Goal: Task Accomplishment & Management: Complete application form

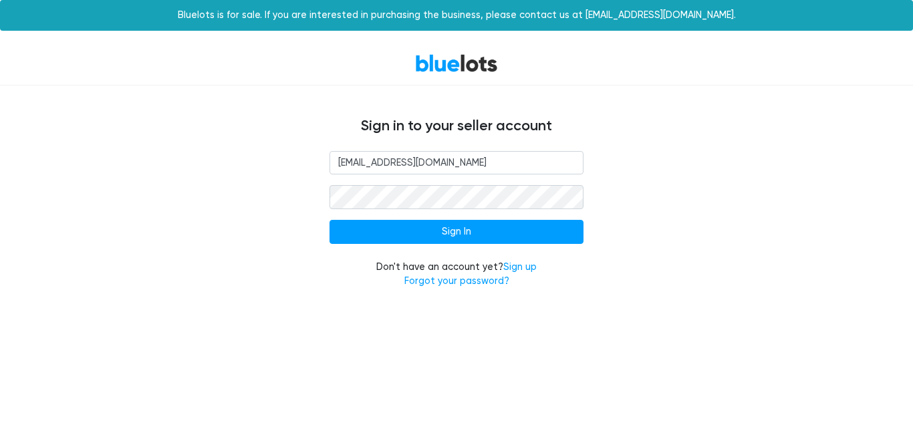
type input "[EMAIL_ADDRESS][DOMAIN_NAME]"
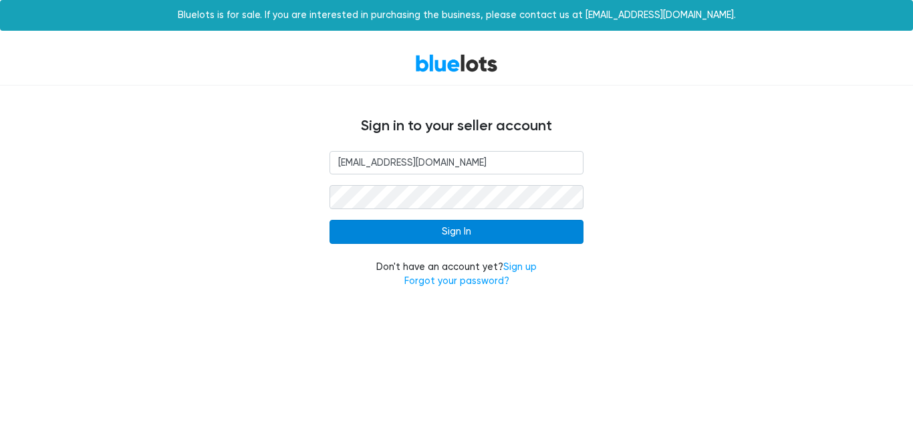
click at [470, 228] on input "Sign In" at bounding box center [456, 232] width 254 height 24
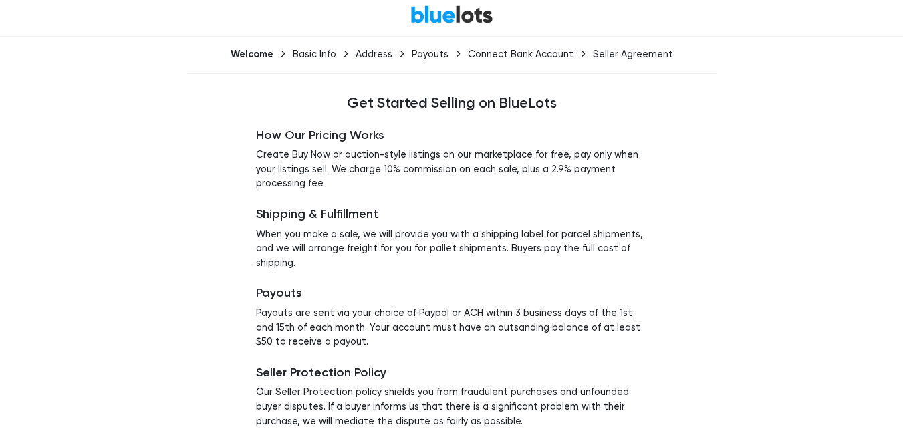
scroll to position [102, 0]
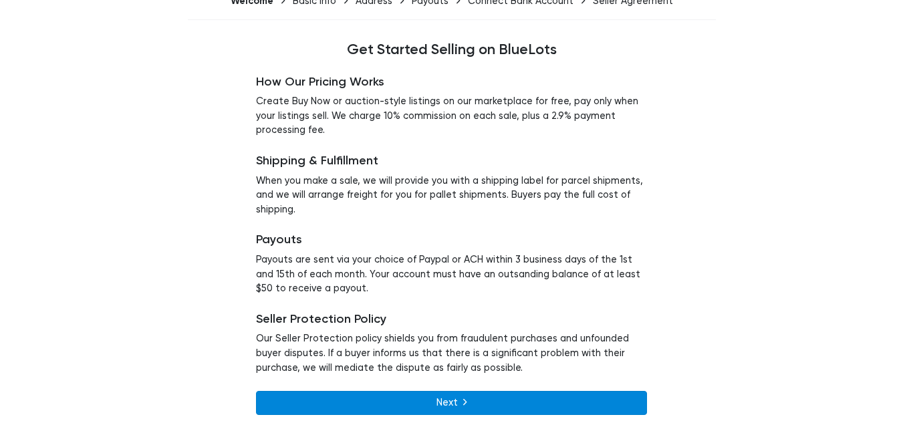
click at [464, 398] on icon at bounding box center [464, 402] width 3 height 11
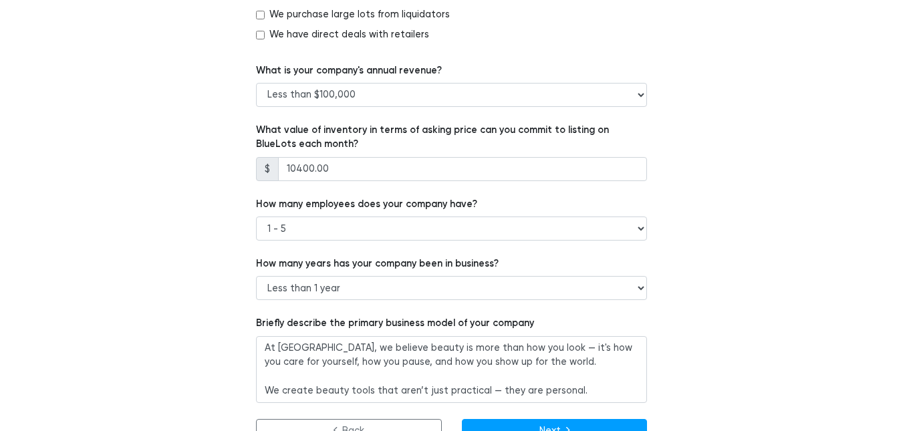
scroll to position [893, 0]
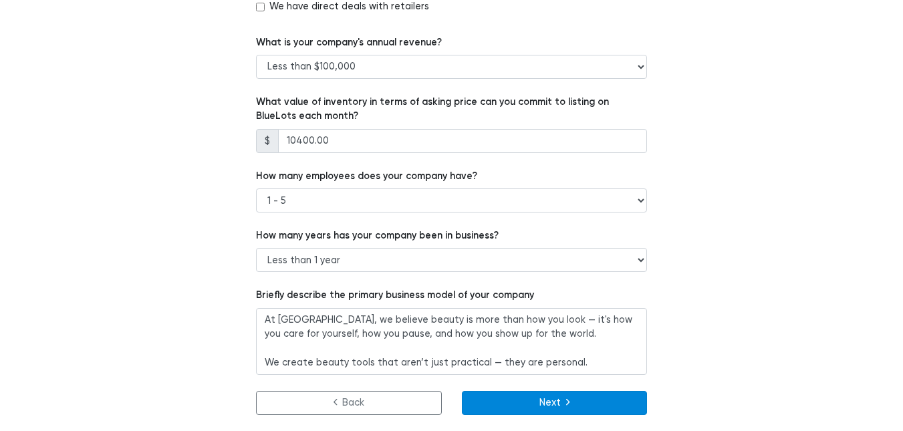
click at [558, 398] on button "Next" at bounding box center [555, 403] width 186 height 24
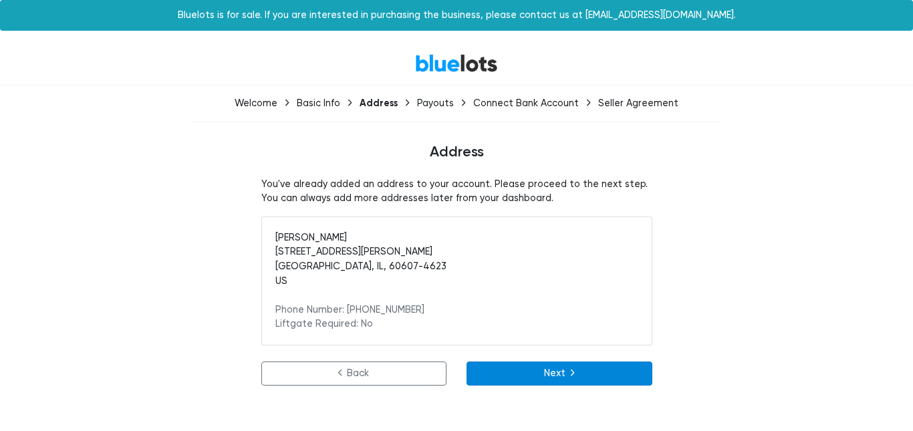
click at [564, 366] on link "Next" at bounding box center [559, 374] width 186 height 24
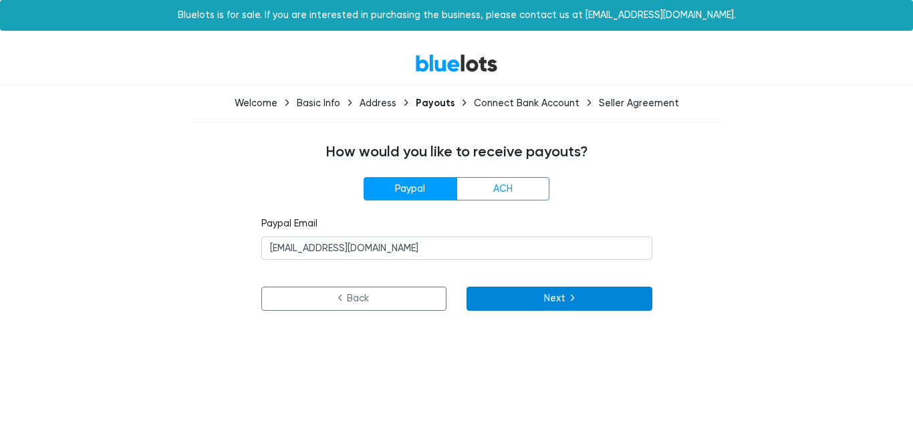
click at [546, 303] on button "Next" at bounding box center [559, 299] width 186 height 24
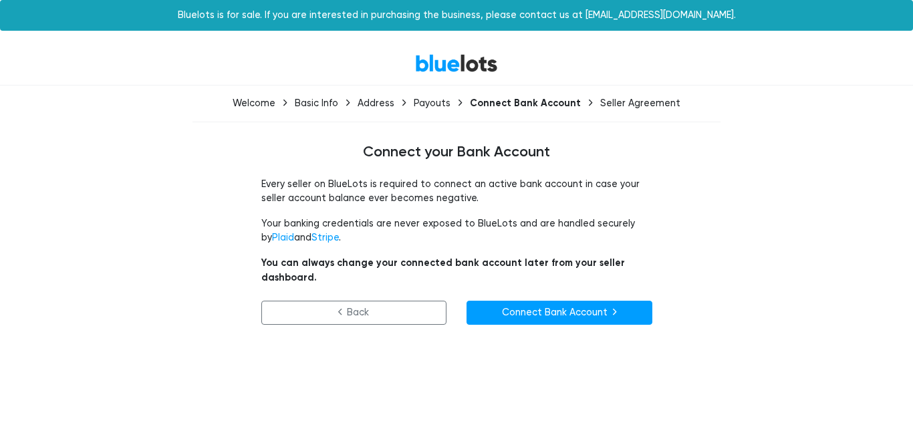
click at [547, 302] on link "Connect Bank Account" at bounding box center [559, 313] width 186 height 24
click at [557, 301] on link "Connect Bank Account" at bounding box center [559, 313] width 186 height 24
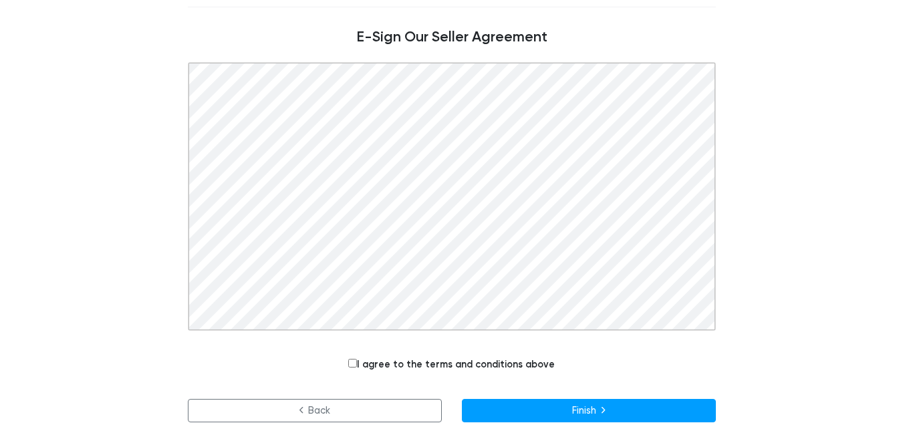
scroll to position [122, 0]
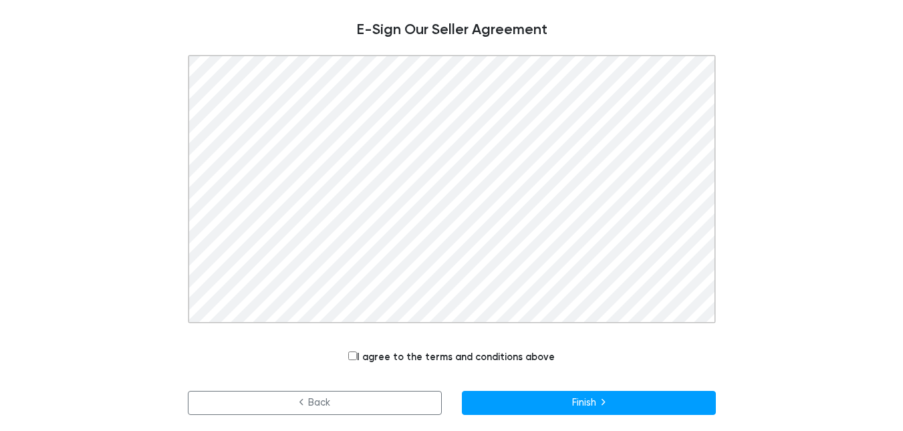
click at [355, 354] on input "I agree to the terms and conditions above" at bounding box center [352, 355] width 9 height 9
checkbox input "true"
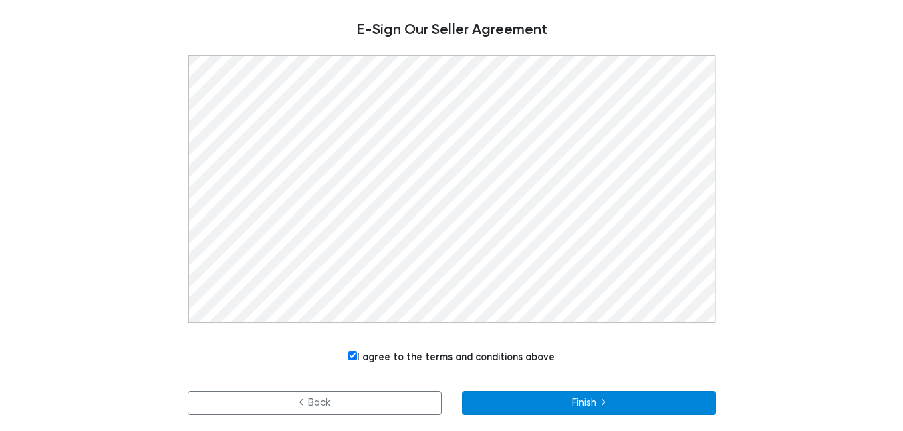
click at [597, 398] on button "Finish" at bounding box center [589, 403] width 254 height 24
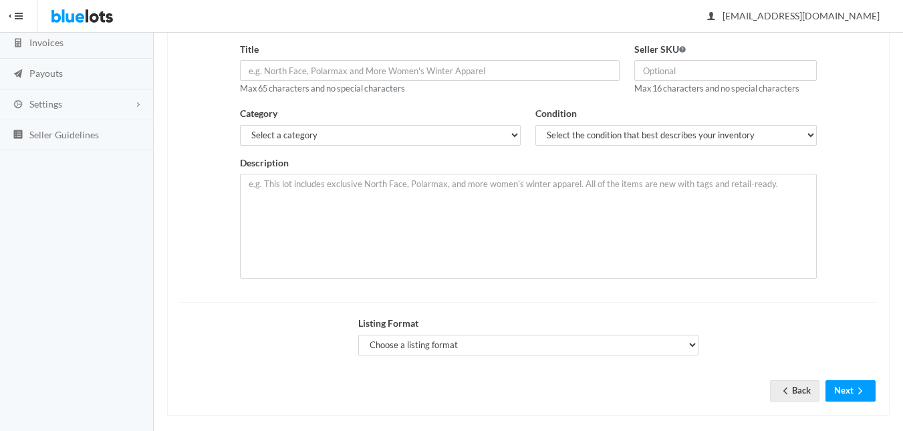
scroll to position [185, 0]
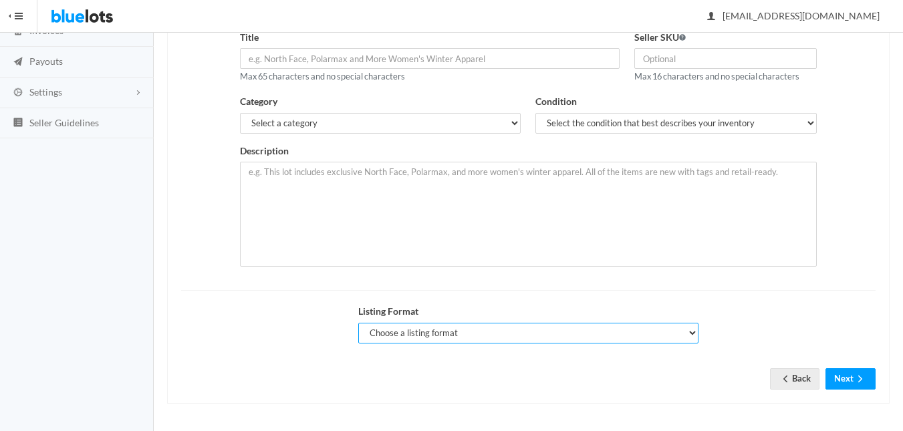
click at [688, 335] on select "Choose a listing format Auction Buy Now" at bounding box center [528, 333] width 340 height 21
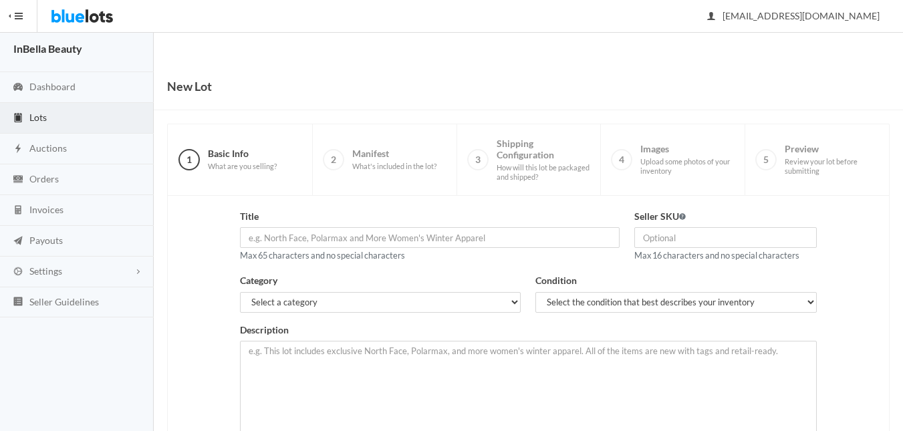
scroll to position [0, 0]
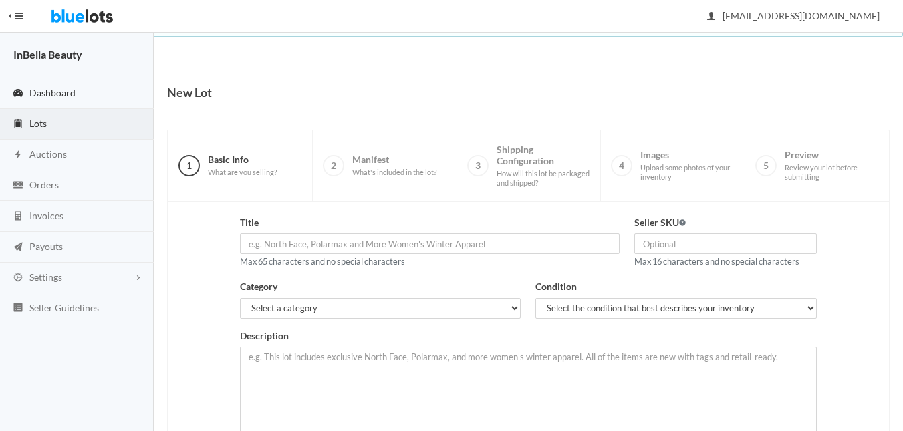
click at [61, 92] on span "Dashboard" at bounding box center [52, 92] width 46 height 11
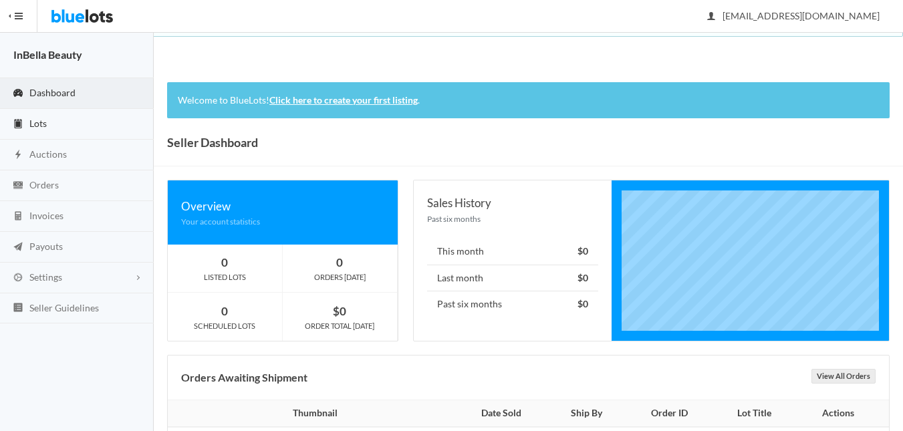
click at [45, 128] on link "Lots" at bounding box center [77, 124] width 154 height 31
